Goal: Complete application form

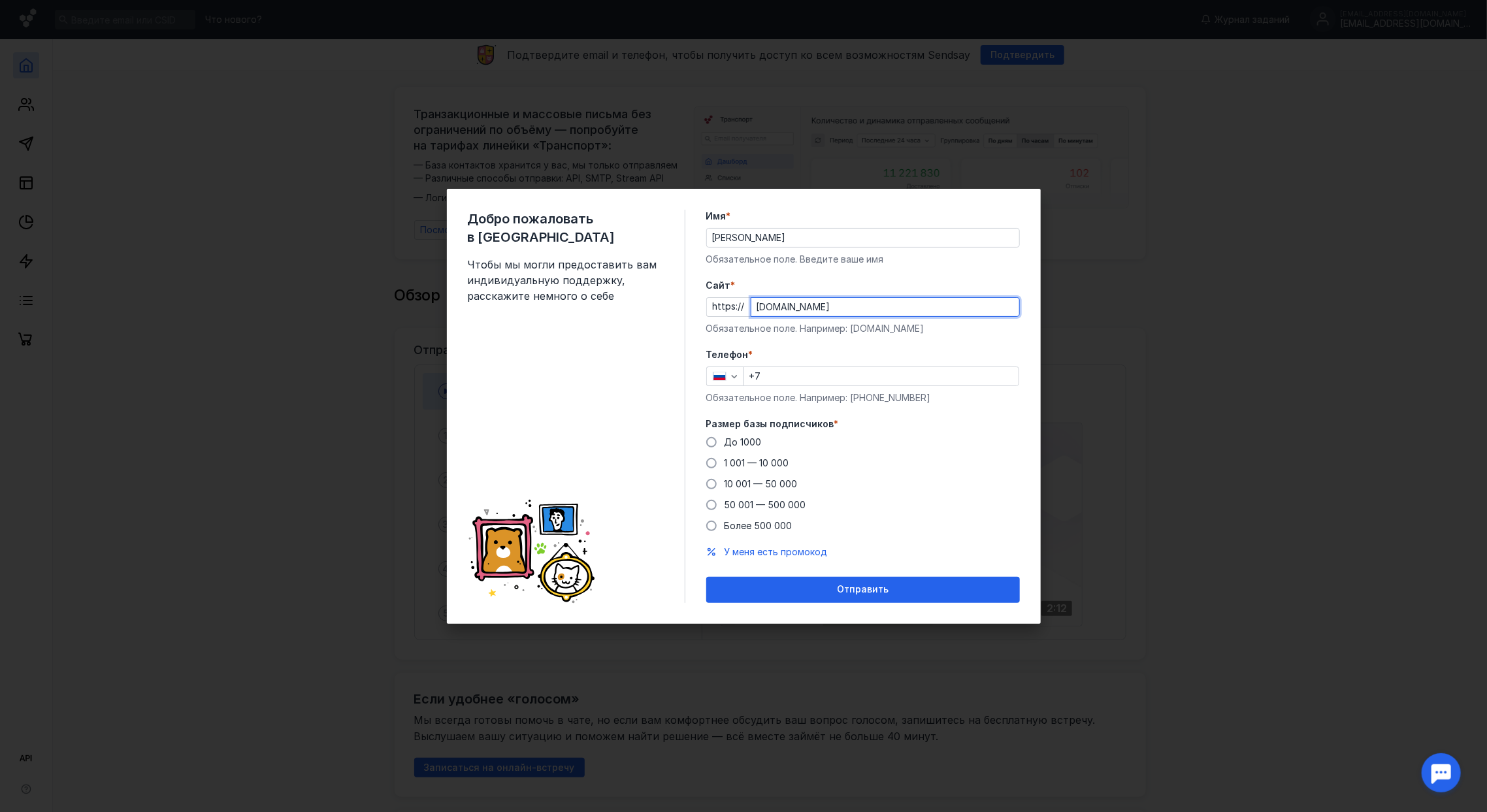
type input "[DOMAIN_NAME]"
click at [816, 367] on input "+7" at bounding box center [881, 376] width 274 height 18
type input "[PHONE_NUMBER]"
click at [734, 444] on span "До 1000" at bounding box center [743, 442] width 37 height 11
click at [0, 0] on input "До 1000" at bounding box center [0, 0] width 0 height 0
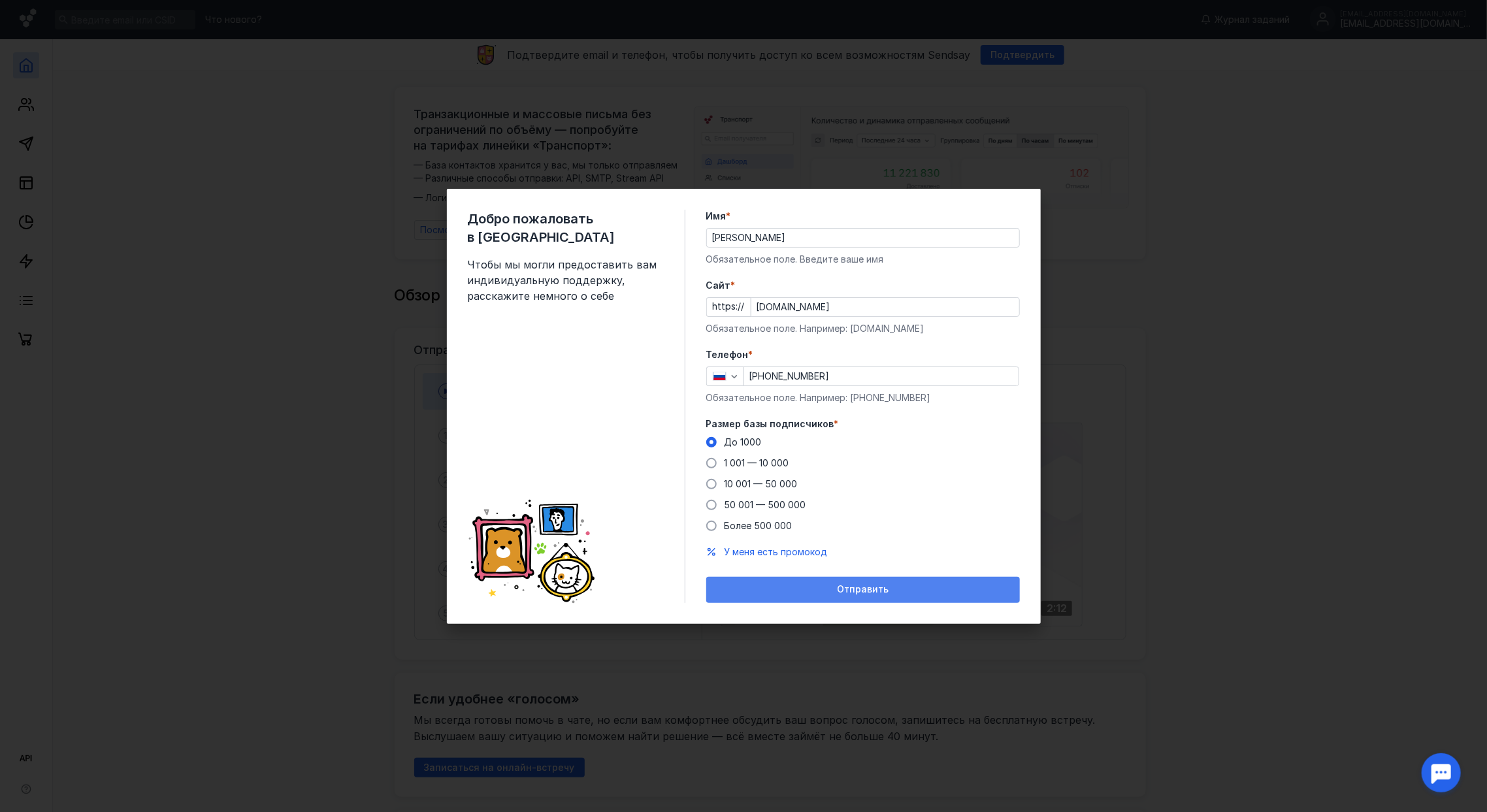
click at [843, 592] on span "Отправить" at bounding box center [863, 589] width 51 height 11
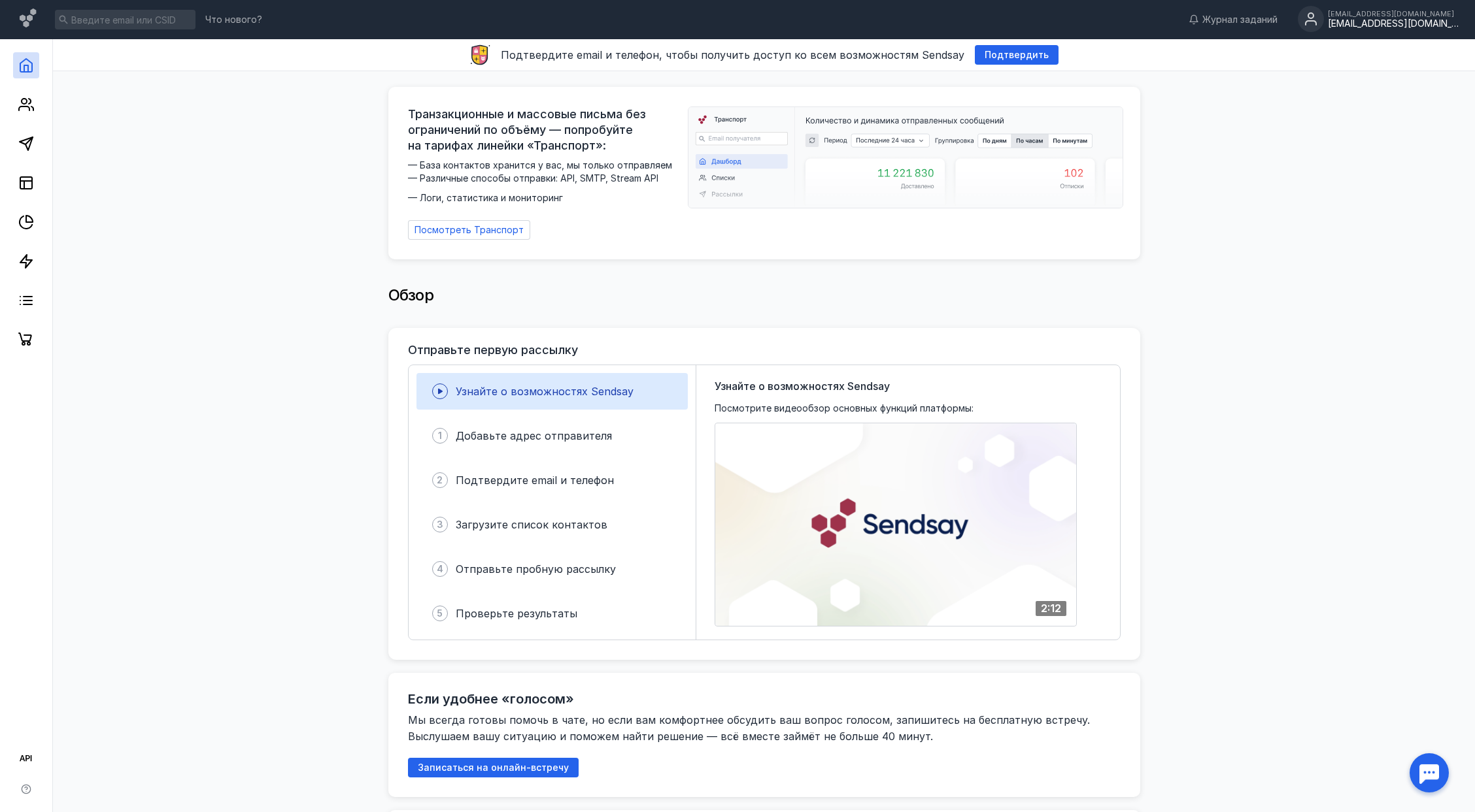
click at [1357, 17] on div "[EMAIL_ADDRESS][DOMAIN_NAME] [EMAIL_ADDRESS][DOMAIN_NAME]" at bounding box center [1393, 19] width 131 height 19
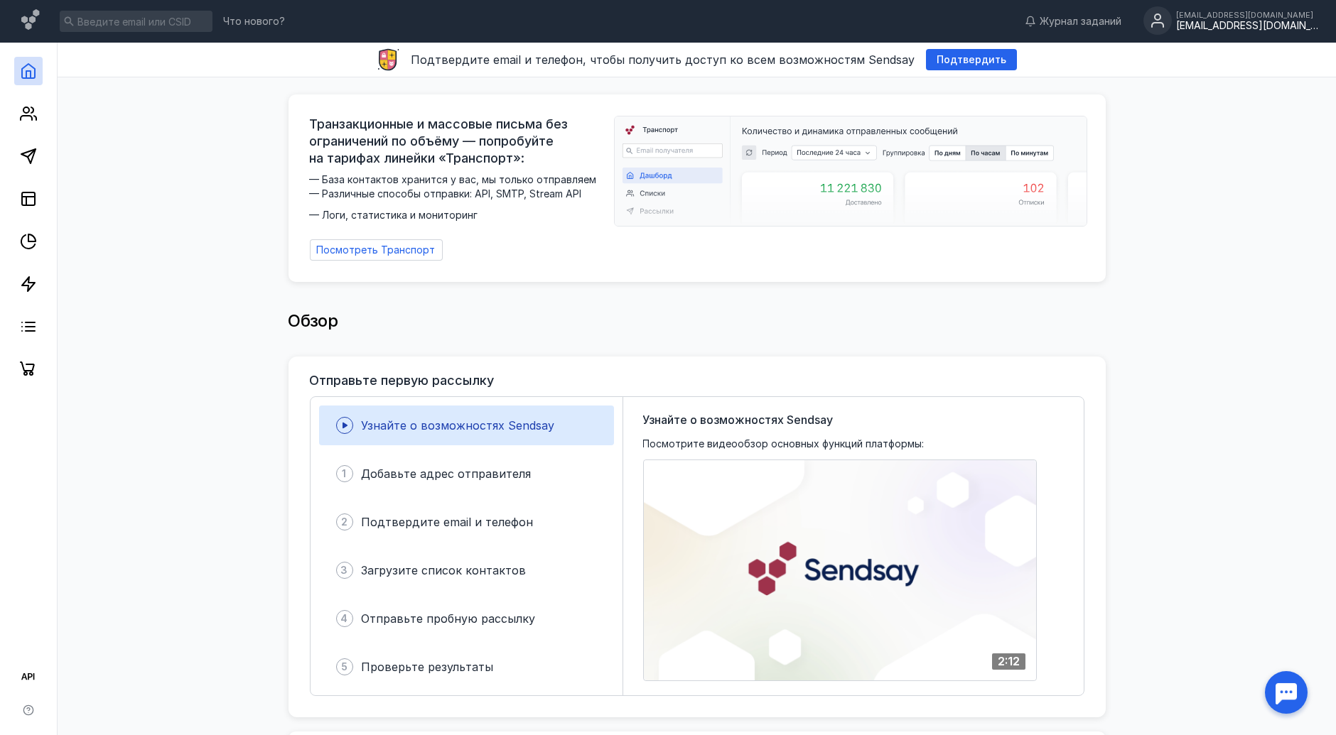
click at [1270, 31] on div "[EMAIL_ADDRESS][DOMAIN_NAME]" at bounding box center [1247, 26] width 142 height 12
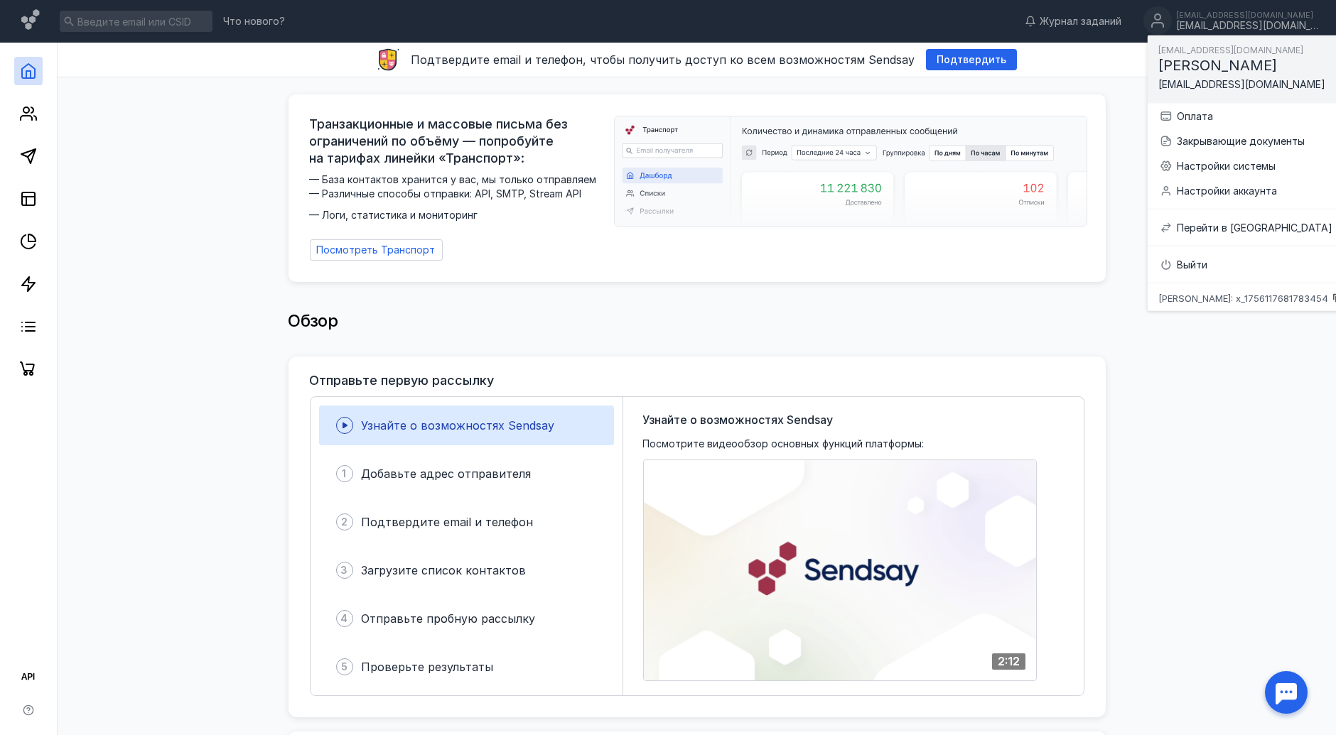
click at [1332, 296] on icon at bounding box center [1337, 298] width 11 height 11
click at [1333, 294] on icon at bounding box center [1336, 297] width 6 height 6
click at [1187, 264] on div "Выйти" at bounding box center [1260, 264] width 166 height 14
